Goal: Information Seeking & Learning: Learn about a topic

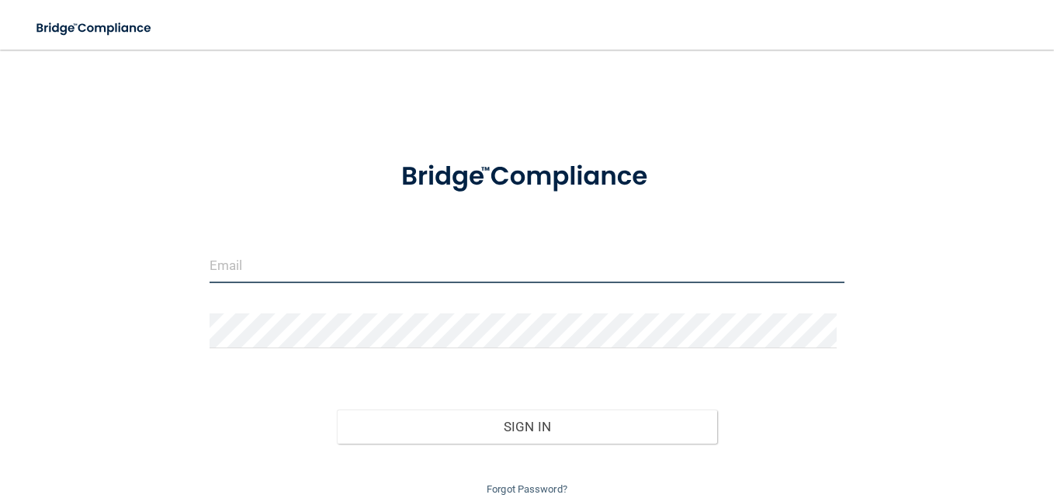
click at [411, 252] on input "email" at bounding box center [527, 265] width 635 height 35
type input "[EMAIL_ADDRESS][DOMAIN_NAME]"
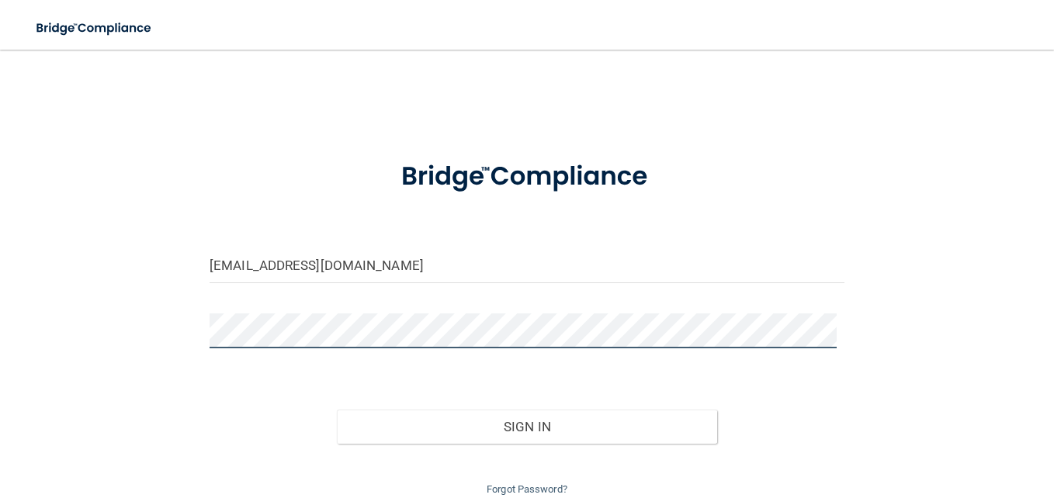
click at [337, 410] on button "Sign In" at bounding box center [527, 427] width 381 height 34
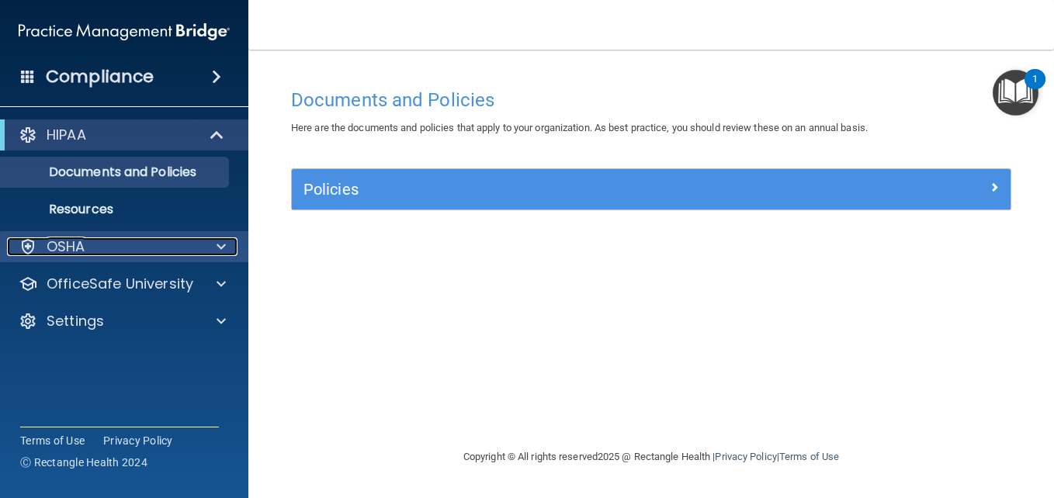
click at [229, 239] on div at bounding box center [218, 246] width 39 height 19
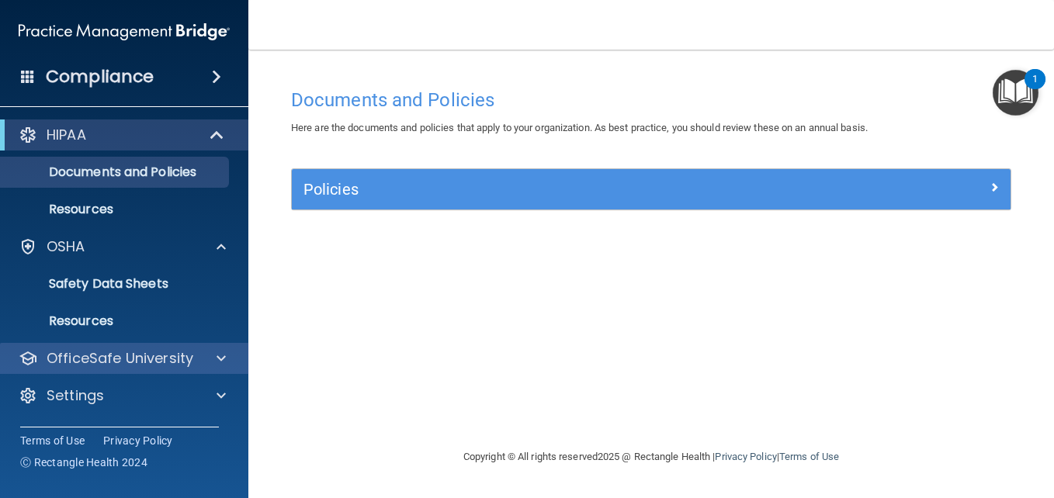
click at [217, 348] on div "OfficeSafe University" at bounding box center [124, 358] width 249 height 31
click at [223, 355] on span at bounding box center [221, 358] width 9 height 19
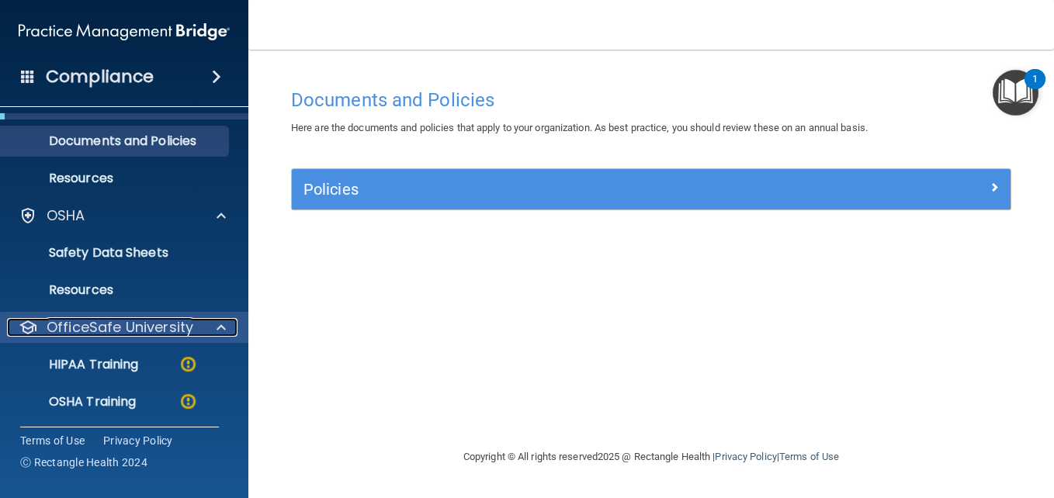
scroll to position [109, 0]
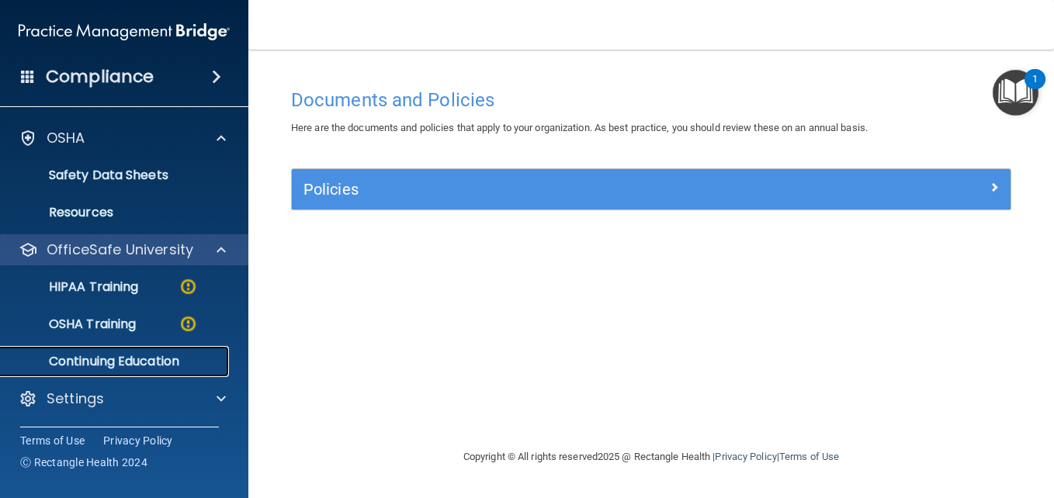
click at [223, 355] on link "Continuing Education" at bounding box center [106, 361] width 244 height 31
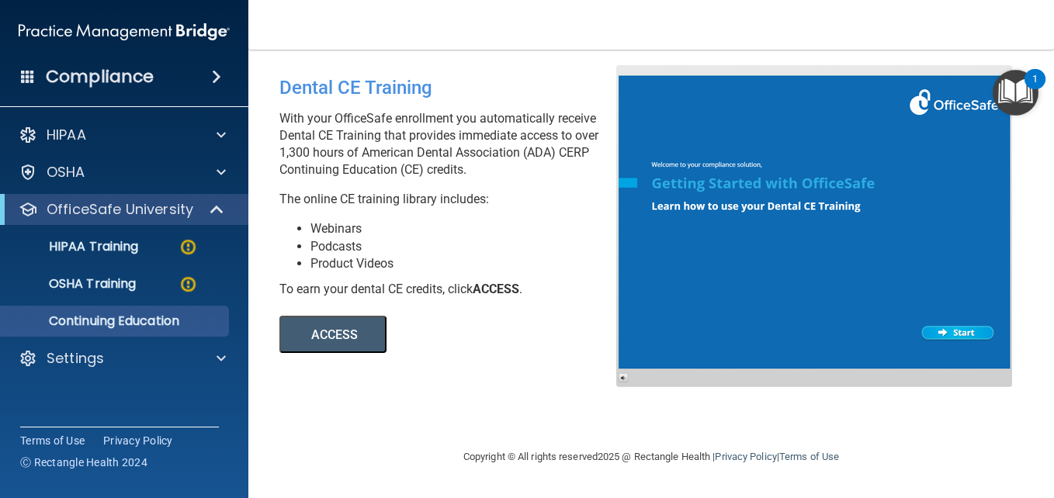
click at [314, 339] on button "ACCESS" at bounding box center [332, 334] width 107 height 37
